Goal: Information Seeking & Learning: Learn about a topic

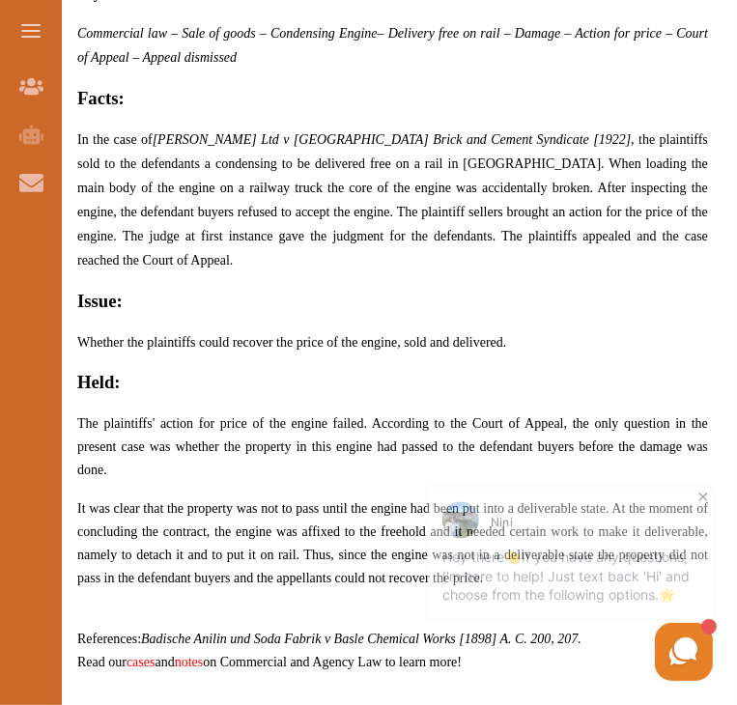
scroll to position [1033, 0]
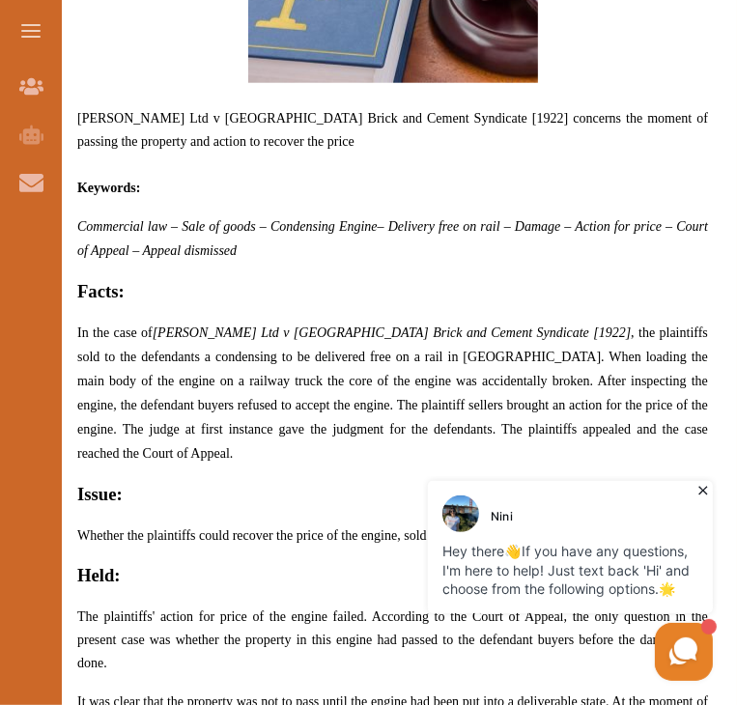
drag, startPoint x: 248, startPoint y: 372, endPoint x: 93, endPoint y: 326, distance: 162.3
click at [93, 326] on span "In the case of Underwood Ltd v Burgh Castle Brick and Cement Syndicate [1922] ,…" at bounding box center [392, 393] width 631 height 135
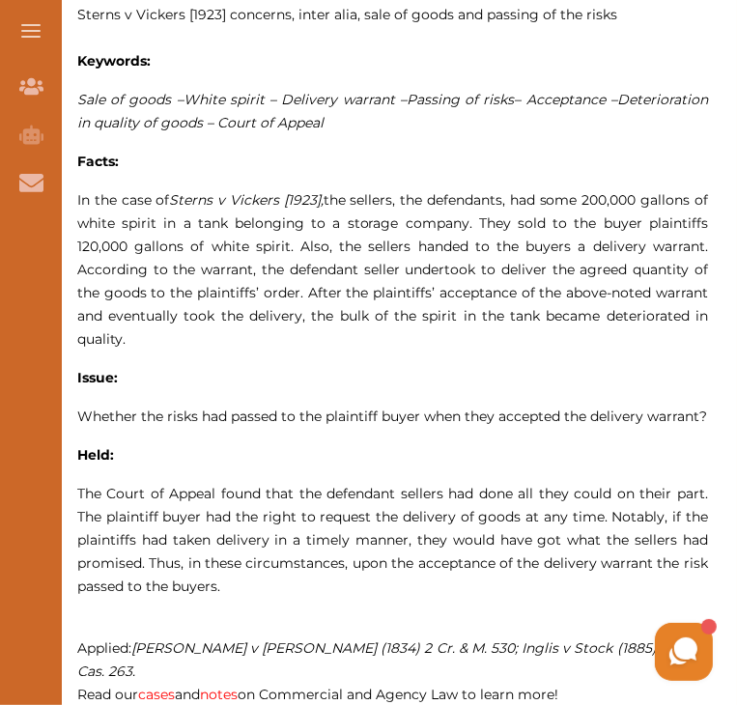
scroll to position [1159, 0]
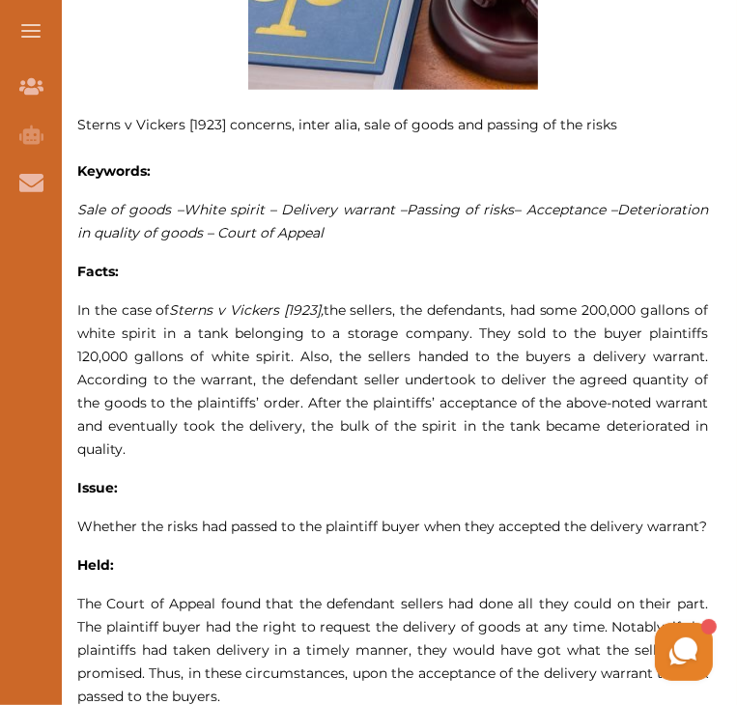
scroll to position [1159, 0]
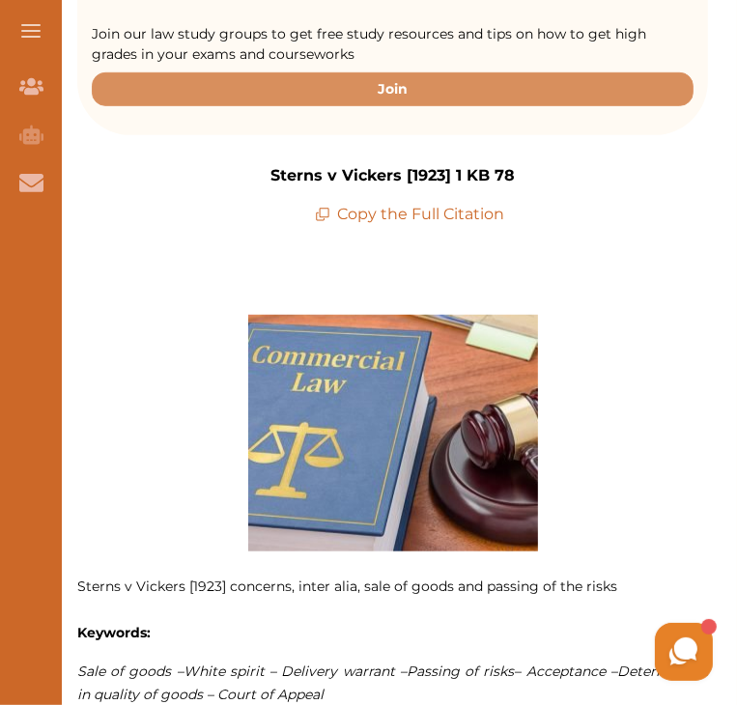
scroll to position [676, 0]
